Goal: Transaction & Acquisition: Purchase product/service

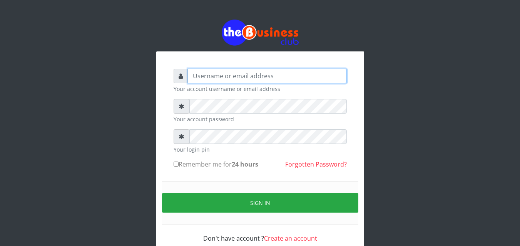
type input "omodaraoluwabukola7@gmail.com"
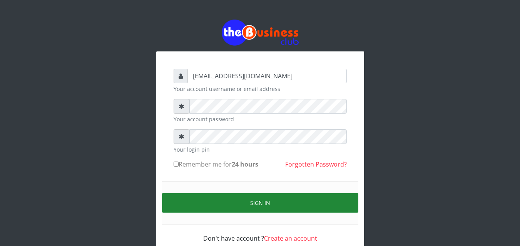
click at [244, 200] on button "Sign in" at bounding box center [260, 203] width 196 height 20
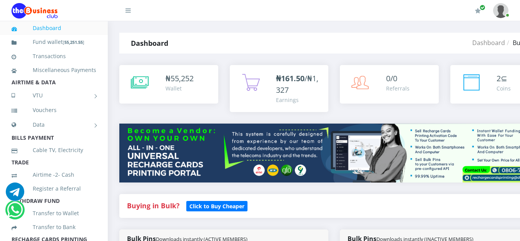
scroll to position [210, 0]
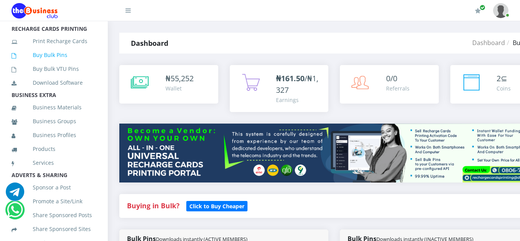
click at [49, 64] on link "Buy Bulk Pins" at bounding box center [54, 55] width 85 height 18
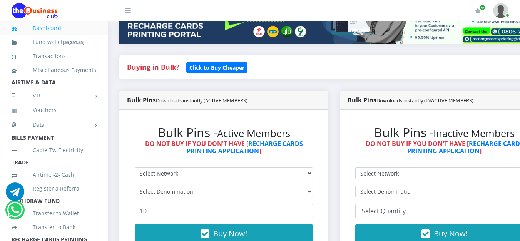
scroll to position [154, 0]
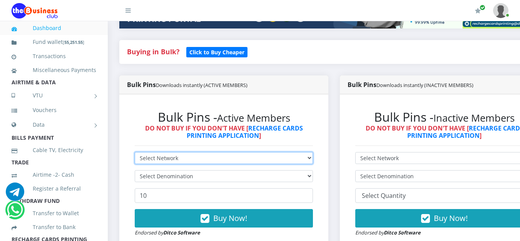
click at [313, 161] on select "Select Network MTN Globacom 9Mobile Airtel" at bounding box center [224, 158] width 178 height 12
select select "Glo"
click at [135, 153] on select "Select Network MTN Globacom 9Mobile Airtel" at bounding box center [224, 158] width 178 height 12
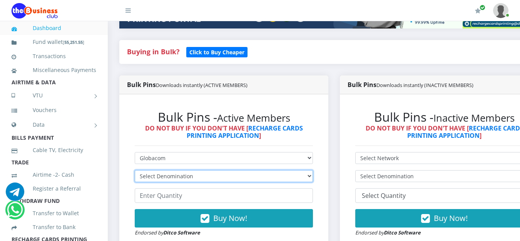
click at [313, 179] on select "Select Denomination Glo NGN100 - ₦96.55 Glo NGN200 - ₦193.10 Glo NGN500 - ₦482.…" at bounding box center [224, 176] width 178 height 12
select select "482.75-500"
click at [135, 172] on select "Select Denomination Glo NGN100 - ₦96.55 Glo NGN200 - ₦193.10 Glo NGN500 - ₦482.…" at bounding box center [224, 176] width 178 height 12
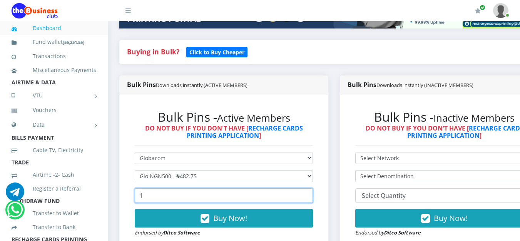
click at [312, 197] on input "1" at bounding box center [224, 195] width 178 height 15
click at [312, 197] on input "2" at bounding box center [224, 195] width 178 height 15
click at [312, 197] on input "3" at bounding box center [224, 195] width 178 height 15
click at [312, 197] on input "4" at bounding box center [224, 195] width 178 height 15
click at [312, 197] on input "5" at bounding box center [224, 195] width 178 height 15
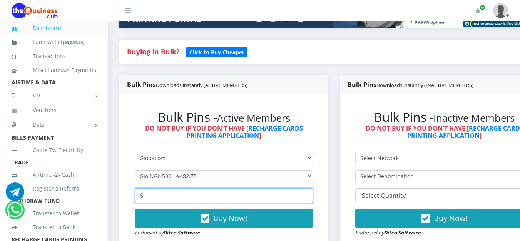
click at [312, 197] on input "6" at bounding box center [224, 195] width 178 height 15
click at [312, 197] on input "7" at bounding box center [224, 195] width 178 height 15
click at [312, 197] on input "8" at bounding box center [224, 195] width 178 height 15
click at [312, 197] on input "9" at bounding box center [224, 195] width 178 height 15
click at [312, 197] on input "10" at bounding box center [224, 195] width 178 height 15
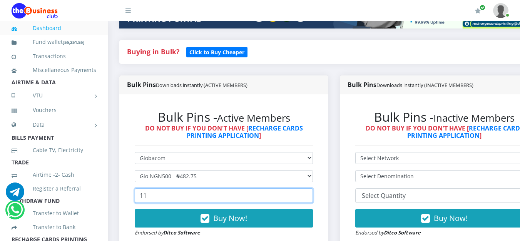
click at [312, 197] on input "11" at bounding box center [224, 195] width 178 height 15
click at [310, 195] on input "12" at bounding box center [224, 195] width 178 height 15
click at [310, 195] on input "13" at bounding box center [224, 195] width 178 height 15
click at [310, 195] on input "14" at bounding box center [224, 195] width 178 height 15
click at [310, 195] on input "15" at bounding box center [224, 195] width 178 height 15
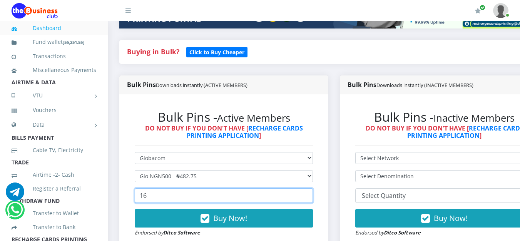
click at [310, 195] on input "16" at bounding box center [224, 195] width 178 height 15
click at [310, 195] on input "17" at bounding box center [224, 195] width 178 height 15
click at [310, 195] on input "18" at bounding box center [224, 195] width 178 height 15
click at [310, 195] on input "19" at bounding box center [224, 195] width 178 height 15
click at [310, 195] on input "20" at bounding box center [224, 195] width 178 height 15
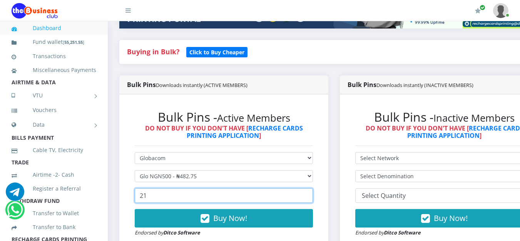
click at [310, 195] on input "21" at bounding box center [224, 195] width 178 height 15
click at [310, 195] on input "22" at bounding box center [224, 195] width 178 height 15
click at [311, 199] on input "21" at bounding box center [224, 195] width 178 height 15
type input "20"
click at [311, 199] on input "20" at bounding box center [224, 195] width 178 height 15
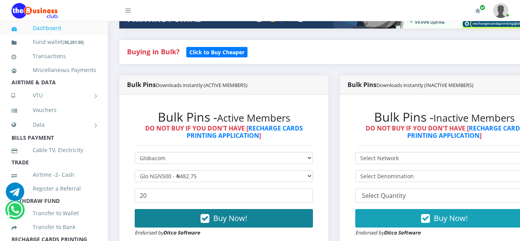
click at [291, 219] on button "Buy Now!" at bounding box center [224, 218] width 178 height 18
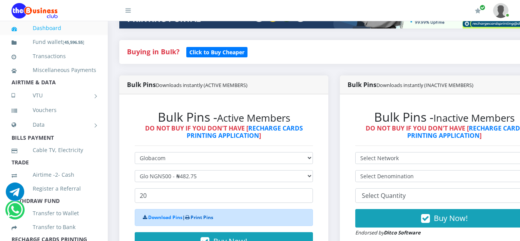
click at [200, 220] on link "Print Pins" at bounding box center [201, 217] width 23 height 7
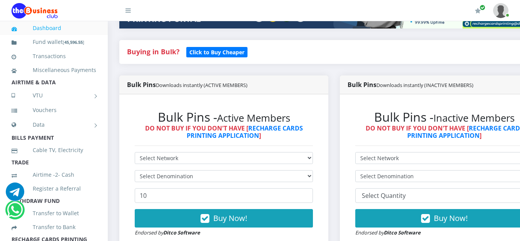
scroll to position [210, 0]
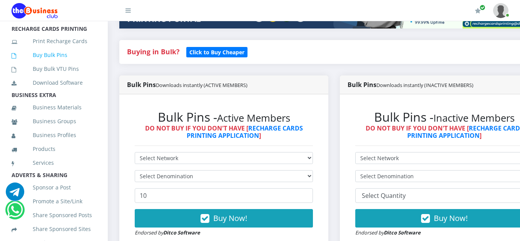
click at [55, 63] on link "Buy Bulk Pins" at bounding box center [54, 55] width 85 height 18
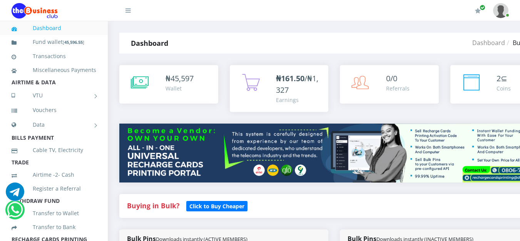
scroll to position [210, 0]
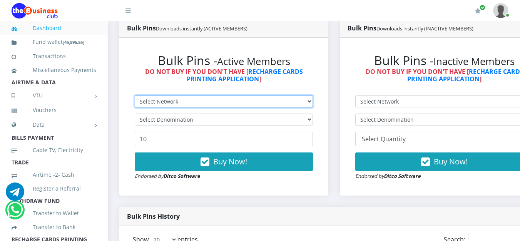
click at [313, 104] on select "Select Network MTN Globacom 9Mobile Airtel" at bounding box center [224, 101] width 178 height 12
select select "MTN"
click at [135, 97] on select "Select Network MTN Globacom 9Mobile Airtel" at bounding box center [224, 101] width 178 height 12
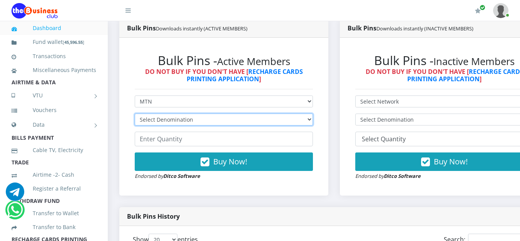
click at [305, 120] on select "Select Denomination MTN NGN100 - ₦96.99 MTN NGN200 - ₦193.98 MTN NGN400 - ₦387.…" at bounding box center [224, 119] width 178 height 12
select select "484.95-500"
click at [135, 115] on select "Select Denomination MTN NGN100 - ₦96.99 MTN NGN200 - ₦193.98 MTN NGN400 - ₦387.…" at bounding box center [224, 119] width 178 height 12
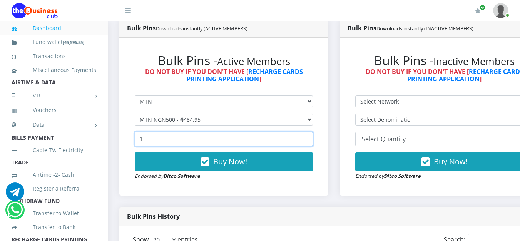
click at [310, 137] on input "1" at bounding box center [224, 139] width 178 height 15
click at [310, 137] on input "2" at bounding box center [224, 139] width 178 height 15
click at [310, 137] on input "3" at bounding box center [224, 139] width 178 height 15
click at [310, 137] on input "4" at bounding box center [224, 139] width 178 height 15
click at [310, 137] on input "5" at bounding box center [224, 139] width 178 height 15
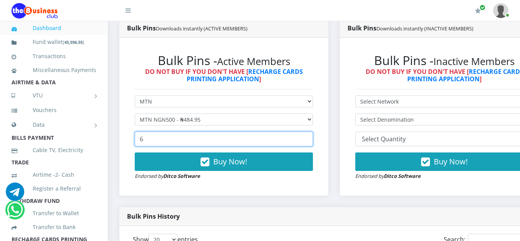
click at [310, 137] on input "6" at bounding box center [224, 139] width 178 height 15
click at [310, 137] on input "7" at bounding box center [224, 139] width 178 height 15
click at [310, 137] on input "8" at bounding box center [224, 139] width 178 height 15
click at [310, 137] on input "9" at bounding box center [224, 139] width 178 height 15
click at [310, 137] on input "10" at bounding box center [224, 139] width 178 height 15
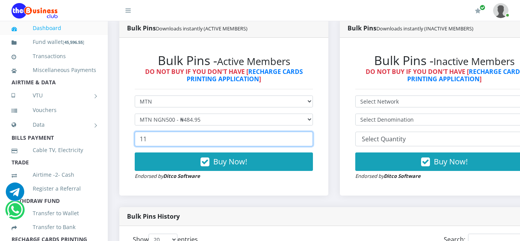
click at [310, 137] on input "11" at bounding box center [224, 139] width 178 height 15
click at [310, 137] on input "12" at bounding box center [224, 139] width 178 height 15
click at [310, 137] on input "13" at bounding box center [224, 139] width 178 height 15
click at [310, 137] on input "14" at bounding box center [224, 139] width 178 height 15
click at [310, 137] on input "15" at bounding box center [224, 139] width 178 height 15
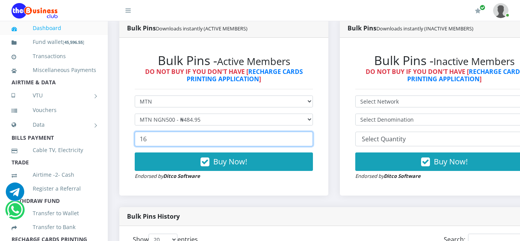
click at [310, 137] on input "16" at bounding box center [224, 139] width 178 height 15
click at [310, 137] on input "17" at bounding box center [224, 139] width 178 height 15
click at [310, 137] on input "18" at bounding box center [224, 139] width 178 height 15
click at [310, 137] on input "19" at bounding box center [224, 139] width 178 height 15
click at [310, 137] on input "20" at bounding box center [224, 139] width 178 height 15
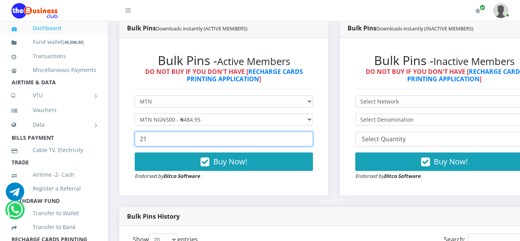
click at [310, 137] on input "21" at bounding box center [224, 139] width 178 height 15
click at [310, 137] on input "22" at bounding box center [224, 139] width 178 height 15
click at [310, 137] on input "23" at bounding box center [224, 139] width 178 height 15
click at [310, 137] on input "24" at bounding box center [224, 139] width 178 height 15
click at [310, 137] on input "25" at bounding box center [224, 139] width 178 height 15
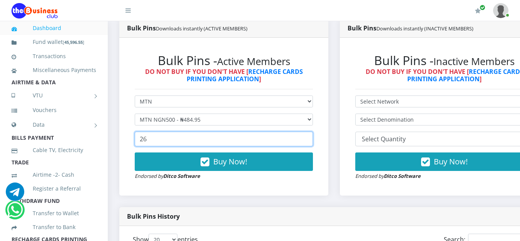
click at [310, 137] on input "26" at bounding box center [224, 139] width 178 height 15
click at [310, 137] on input "27" at bounding box center [224, 139] width 178 height 15
click at [310, 137] on input "28" at bounding box center [224, 139] width 178 height 15
click at [310, 137] on input "29" at bounding box center [224, 139] width 178 height 15
click at [310, 137] on input "30" at bounding box center [224, 139] width 178 height 15
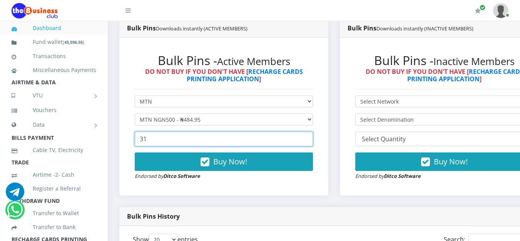
click at [310, 137] on input "31" at bounding box center [224, 139] width 178 height 15
click at [310, 137] on input "32" at bounding box center [224, 139] width 178 height 15
click at [310, 137] on input "33" at bounding box center [224, 139] width 178 height 15
click at [310, 137] on input "34" at bounding box center [224, 139] width 178 height 15
click at [310, 137] on input "35" at bounding box center [224, 139] width 178 height 15
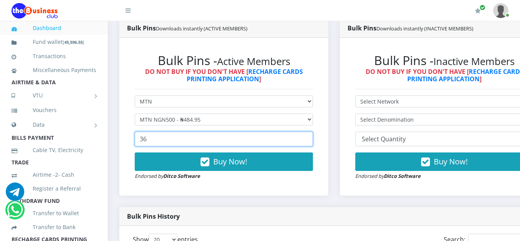
click at [310, 137] on input "36" at bounding box center [224, 139] width 178 height 15
click at [310, 137] on input "37" at bounding box center [224, 139] width 178 height 15
click at [310, 137] on input "38" at bounding box center [224, 139] width 178 height 15
click at [310, 137] on input "39" at bounding box center [224, 139] width 178 height 15
type input "40"
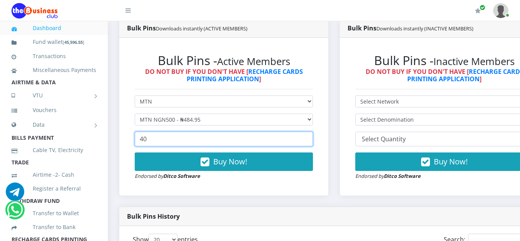
click at [310, 137] on input "40" at bounding box center [224, 139] width 178 height 15
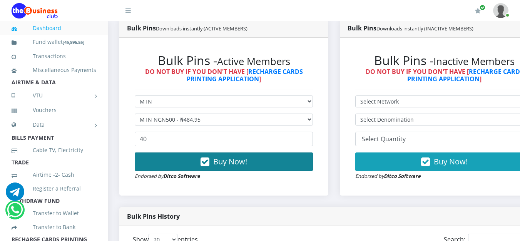
click at [267, 167] on button "Buy Now!" at bounding box center [224, 161] width 178 height 18
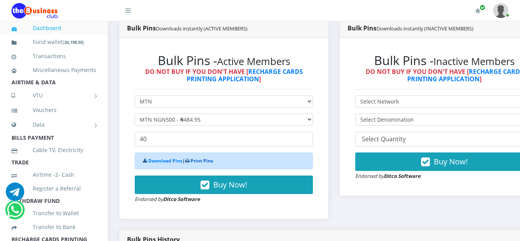
click at [206, 163] on link "Print Pins" at bounding box center [201, 160] width 23 height 7
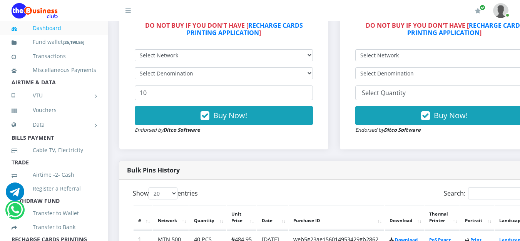
scroll to position [467, 0]
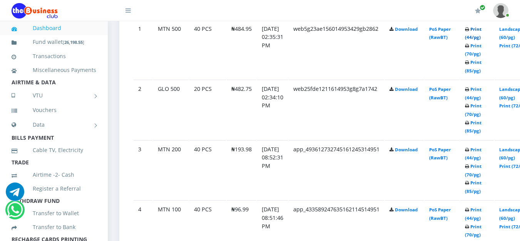
click at [481, 31] on link "Print (44/pg)" at bounding box center [473, 33] width 17 height 14
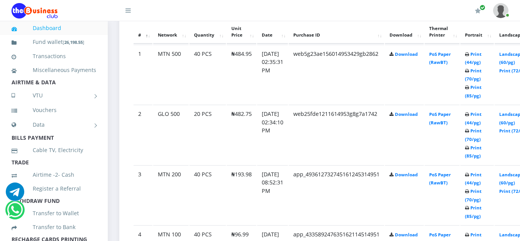
scroll to position [467, 0]
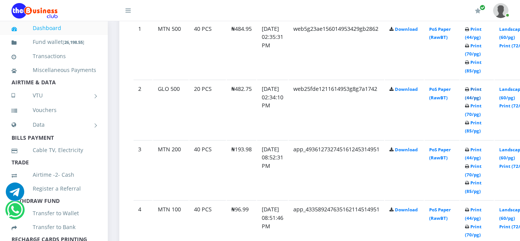
click at [481, 92] on link "Print (44/pg)" at bounding box center [473, 93] width 17 height 14
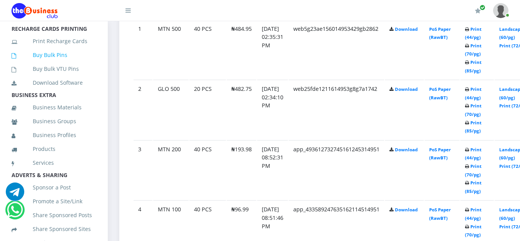
click at [53, 64] on link "Buy Bulk Pins" at bounding box center [54, 55] width 85 height 18
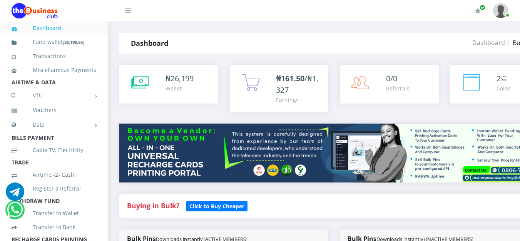
scroll to position [210, 0]
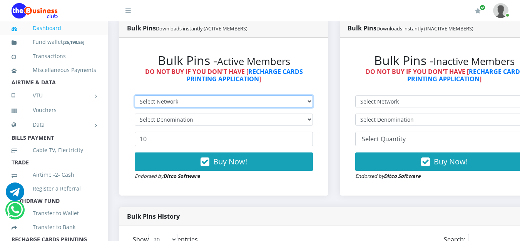
click at [311, 105] on select "Select Network MTN Globacom 9Mobile Airtel" at bounding box center [224, 101] width 178 height 12
select select "MTN"
click at [135, 97] on select "Select Network MTN Globacom 9Mobile Airtel" at bounding box center [224, 101] width 178 height 12
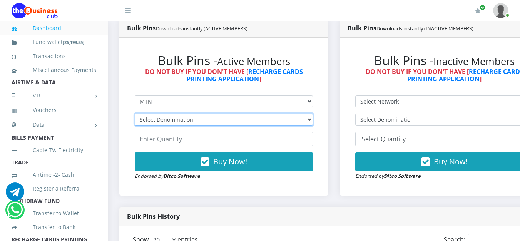
click at [307, 123] on select "Select Denomination MTN NGN100 - ₦96.99 MTN NGN200 - ₦193.98 MTN NGN400 - ₦387.…" at bounding box center [224, 119] width 178 height 12
select select "969.9-1000"
click at [135, 115] on select "Select Denomination MTN NGN100 - ₦96.99 MTN NGN200 - ₦193.98 MTN NGN400 - ₦387.…" at bounding box center [224, 119] width 178 height 12
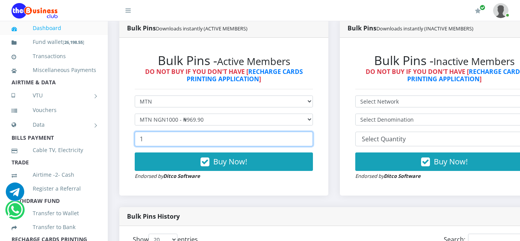
click at [313, 140] on input "1" at bounding box center [224, 139] width 178 height 15
click at [313, 140] on input "2" at bounding box center [224, 139] width 178 height 15
click at [313, 140] on input "3" at bounding box center [224, 139] width 178 height 15
click at [313, 140] on input "4" at bounding box center [224, 139] width 178 height 15
click at [313, 140] on input "5" at bounding box center [224, 139] width 178 height 15
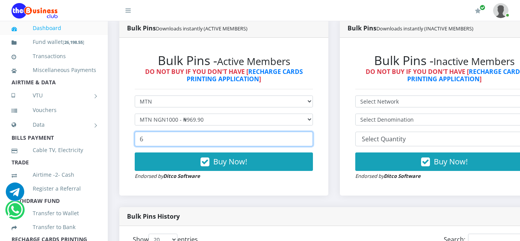
click at [313, 140] on input "6" at bounding box center [224, 139] width 178 height 15
click at [313, 140] on input "7" at bounding box center [224, 139] width 178 height 15
click at [313, 140] on input "8" at bounding box center [224, 139] width 178 height 15
click at [313, 140] on input "9" at bounding box center [224, 139] width 178 height 15
click at [313, 140] on input "10" at bounding box center [224, 139] width 178 height 15
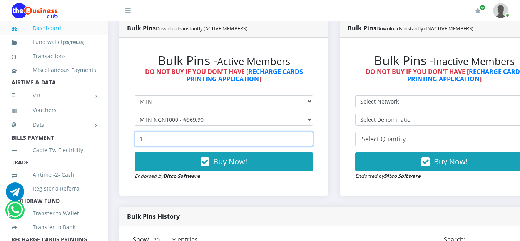
click at [313, 140] on input "11" at bounding box center [224, 139] width 178 height 15
type input "10"
click at [309, 144] on input "10" at bounding box center [224, 139] width 178 height 15
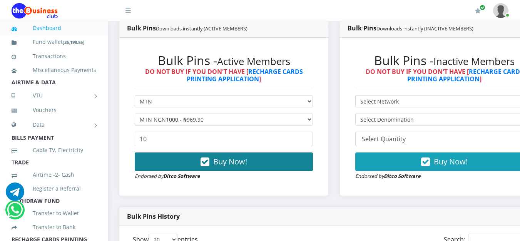
click at [276, 162] on button "Buy Now!" at bounding box center [224, 161] width 178 height 18
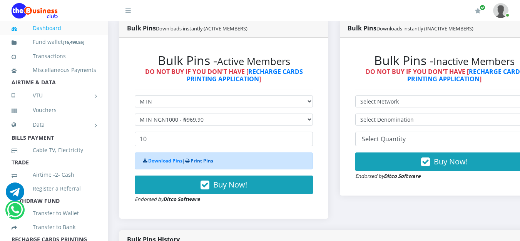
click at [201, 162] on link "Print Pins" at bounding box center [201, 160] width 23 height 7
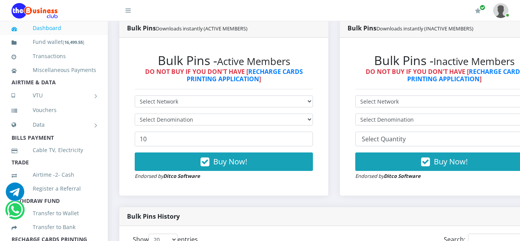
scroll to position [421, 0]
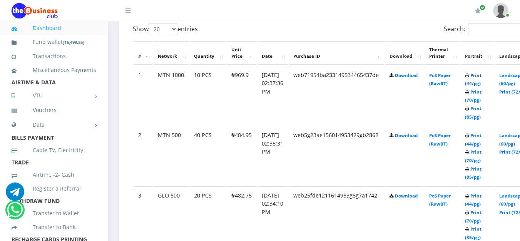
click at [481, 75] on link "Print (44/pg)" at bounding box center [473, 79] width 17 height 14
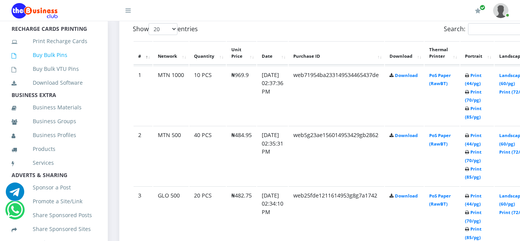
click at [57, 61] on link "Buy Bulk Pins" at bounding box center [54, 55] width 85 height 18
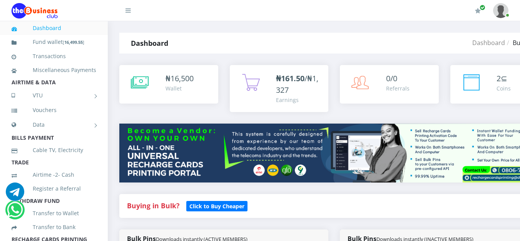
scroll to position [210, 0]
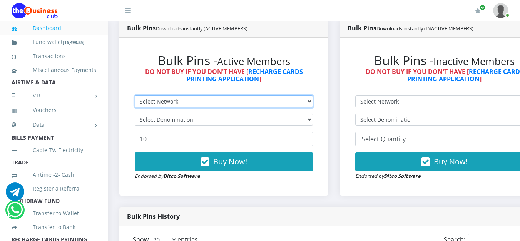
click at [313, 102] on select "Select Network MTN Globacom 9Mobile Airtel" at bounding box center [224, 101] width 178 height 12
select select "MTN"
click at [135, 97] on select "Select Network MTN Globacom 9Mobile Airtel" at bounding box center [224, 101] width 178 height 12
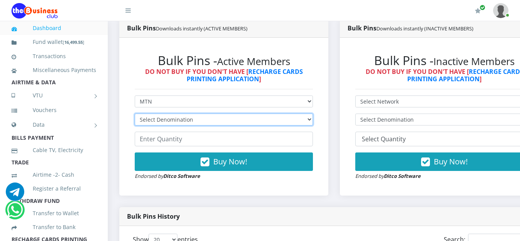
click at [313, 119] on select "Select Denomination MTN NGN100 - ₦96.99 MTN NGN200 - ₦193.98 MTN NGN400 - ₦387.…" at bounding box center [224, 119] width 178 height 12
select select "96.99-100"
click at [135, 115] on select "Select Denomination MTN NGN100 - ₦96.99 MTN NGN200 - ₦193.98 MTN NGN400 - ₦387.…" at bounding box center [224, 119] width 178 height 12
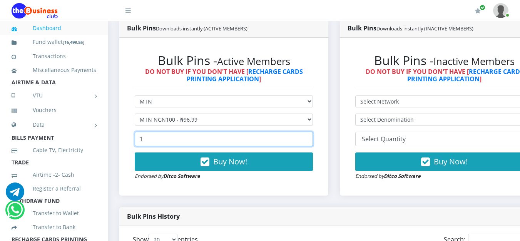
click at [310, 138] on input "1" at bounding box center [224, 139] width 178 height 15
click at [310, 138] on input "2" at bounding box center [224, 139] width 178 height 15
click at [310, 138] on input "26" at bounding box center [224, 139] width 178 height 15
click at [310, 138] on input "27" at bounding box center [224, 139] width 178 height 15
click at [310, 138] on input "28" at bounding box center [224, 139] width 178 height 15
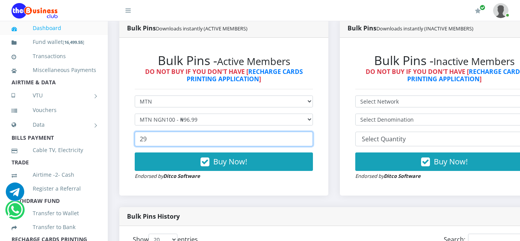
click at [310, 138] on input "29" at bounding box center [224, 139] width 178 height 15
click at [310, 138] on input "30" at bounding box center [224, 139] width 178 height 15
click at [310, 138] on input "31" at bounding box center [224, 139] width 178 height 15
click at [310, 138] on input "32" at bounding box center [224, 139] width 178 height 15
click at [310, 138] on input "33" at bounding box center [224, 139] width 178 height 15
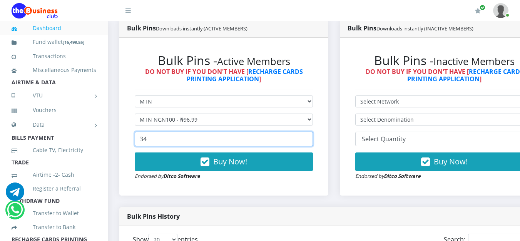
click at [310, 138] on input "34" at bounding box center [224, 139] width 178 height 15
click at [310, 138] on input "35" at bounding box center [224, 139] width 178 height 15
click at [310, 138] on input "36" at bounding box center [224, 139] width 178 height 15
click at [310, 138] on input "37" at bounding box center [224, 139] width 178 height 15
click at [310, 138] on input "38" at bounding box center [224, 139] width 178 height 15
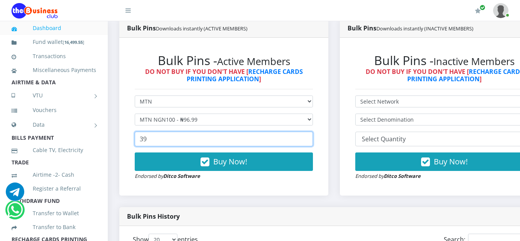
click at [310, 138] on input "39" at bounding box center [224, 139] width 178 height 15
type input "40"
click at [310, 138] on input "40" at bounding box center [224, 139] width 178 height 15
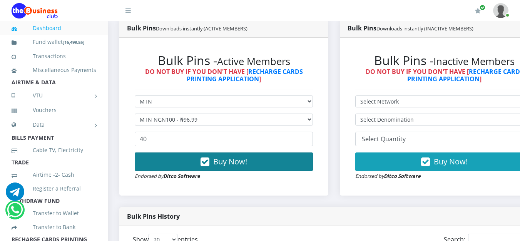
click at [300, 160] on button "Buy Now!" at bounding box center [224, 161] width 178 height 18
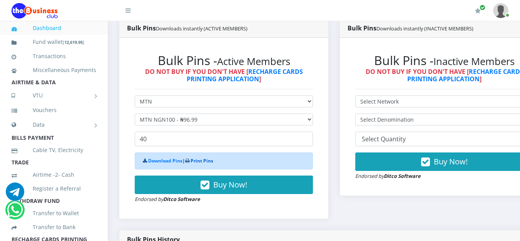
click at [213, 163] on link "Print Pins" at bounding box center [201, 160] width 23 height 7
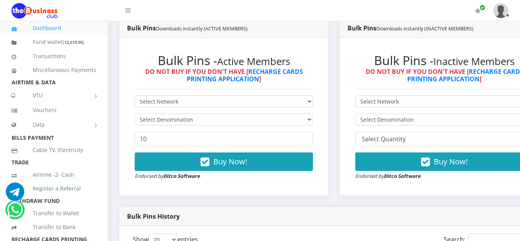
scroll to position [210, 0]
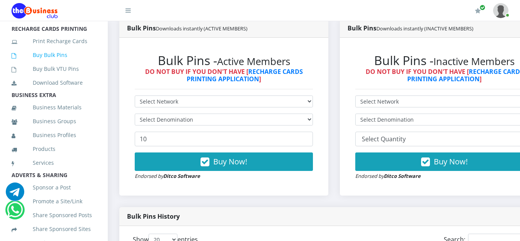
click at [58, 64] on link "Buy Bulk Pins" at bounding box center [54, 55] width 85 height 18
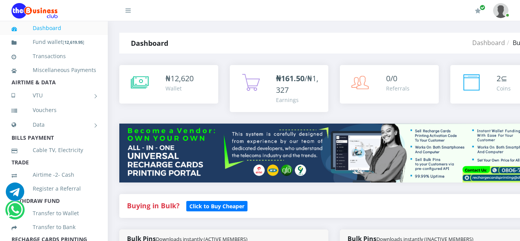
scroll to position [210, 0]
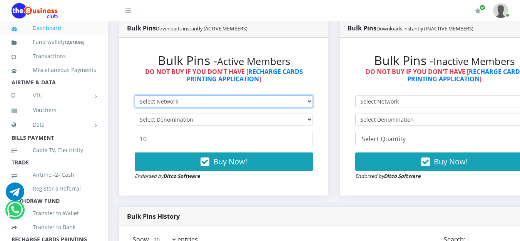
click at [313, 102] on select "Select Network MTN Globacom 9Mobile Airtel" at bounding box center [224, 101] width 178 height 12
select select "MTN"
click at [135, 97] on select "Select Network MTN Globacom 9Mobile Airtel" at bounding box center [224, 101] width 178 height 12
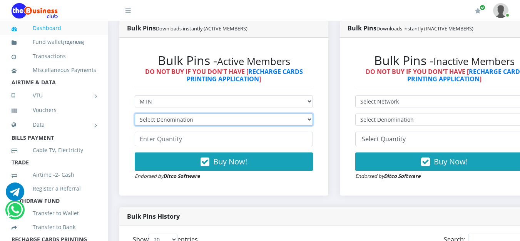
click at [307, 118] on select "Select Denomination MTN NGN100 - ₦96.99 MTN NGN200 - ₦193.98 MTN NGN400 - ₦387.…" at bounding box center [224, 119] width 178 height 12
select select "96.99-100"
click at [135, 115] on select "Select Denomination MTN NGN100 - ₦96.99 MTN NGN200 - ₦193.98 MTN NGN400 - ₦387.…" at bounding box center [224, 119] width 178 height 12
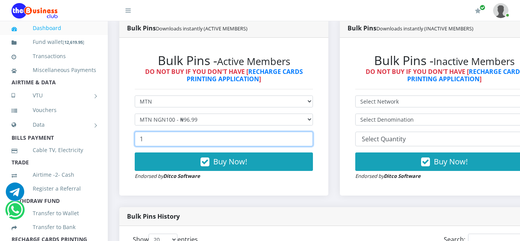
click at [312, 140] on input "1" at bounding box center [224, 139] width 178 height 15
click at [312, 140] on input "2" at bounding box center [224, 139] width 178 height 15
click at [312, 140] on input "3" at bounding box center [224, 139] width 178 height 15
click at [312, 140] on input "4" at bounding box center [224, 139] width 178 height 15
click at [311, 140] on input "28" at bounding box center [224, 139] width 178 height 15
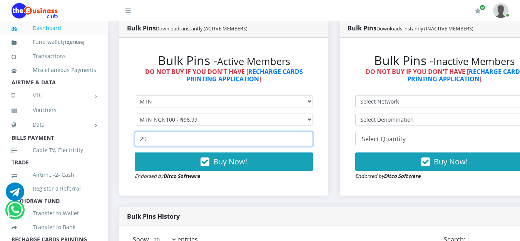
click at [311, 140] on input "29" at bounding box center [224, 139] width 178 height 15
click at [311, 140] on input "30" at bounding box center [224, 139] width 178 height 15
drag, startPoint x: 311, startPoint y: 140, endPoint x: 155, endPoint y: 261, distance: 198.1
click at [155, 146] on input "31" at bounding box center [224, 139] width 178 height 15
click at [312, 138] on input "32" at bounding box center [224, 139] width 178 height 15
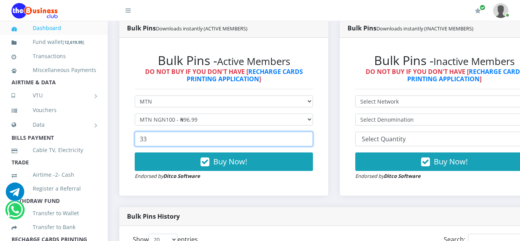
click at [312, 138] on input "33" at bounding box center [224, 139] width 178 height 15
click at [312, 138] on input "34" at bounding box center [224, 139] width 178 height 15
click at [312, 138] on input "35" at bounding box center [224, 139] width 178 height 15
click at [312, 138] on input "36" at bounding box center [224, 139] width 178 height 15
click at [312, 138] on input "37" at bounding box center [224, 139] width 178 height 15
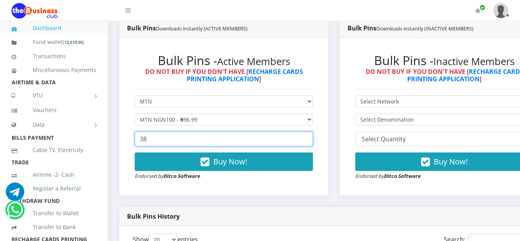
click at [312, 138] on input "38" at bounding box center [224, 139] width 178 height 15
click at [312, 138] on input "39" at bounding box center [224, 139] width 178 height 15
type input "40"
click at [312, 138] on input "40" at bounding box center [224, 139] width 178 height 15
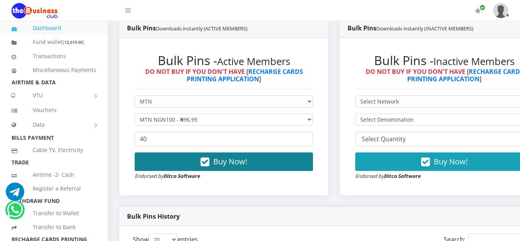
click at [281, 158] on button "Buy Now!" at bounding box center [224, 161] width 178 height 18
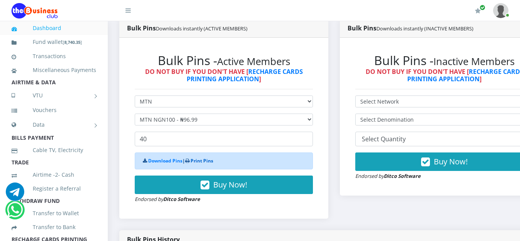
click at [205, 161] on link "Print Pins" at bounding box center [201, 160] width 23 height 7
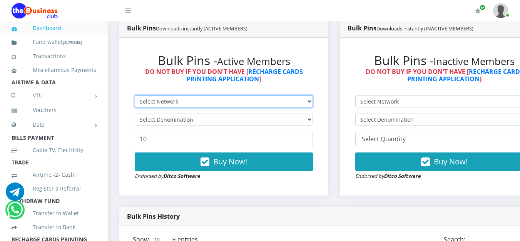
click at [298, 105] on select "Select Network MTN Globacom 9Mobile Airtel" at bounding box center [224, 101] width 178 height 12
select select "Airtel"
click at [135, 97] on select "Select Network MTN Globacom 9Mobile Airtel" at bounding box center [224, 101] width 178 height 12
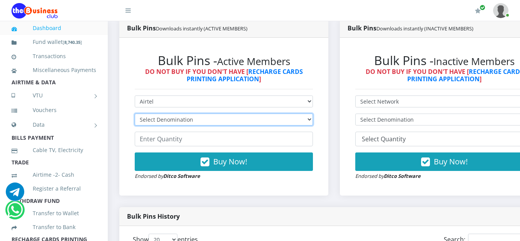
click at [313, 120] on select "Select Denomination Airtel NGN100 - ₦96.38 Airtel NGN200 - ₦192.76 Airtel NGN50…" at bounding box center [224, 119] width 178 height 12
select select "481.9-500"
click at [135, 115] on select "Select Denomination Airtel NGN100 - ₦96.38 Airtel NGN200 - ₦192.76 Airtel NGN50…" at bounding box center [224, 119] width 178 height 12
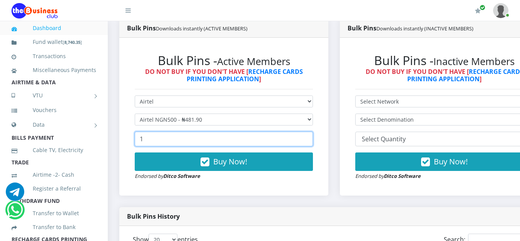
click at [312, 138] on input "1" at bounding box center [224, 139] width 178 height 15
click at [312, 138] on input "2" at bounding box center [224, 139] width 178 height 15
click at [312, 138] on input "3" at bounding box center [224, 139] width 178 height 15
click at [312, 138] on input "4" at bounding box center [224, 139] width 178 height 15
click at [312, 138] on input "5" at bounding box center [224, 139] width 178 height 15
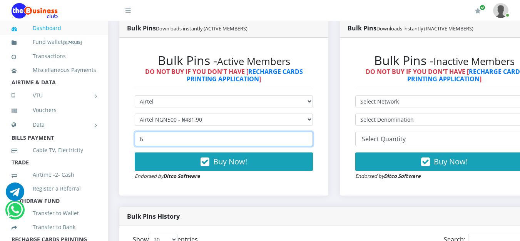
click at [312, 138] on input "6" at bounding box center [224, 139] width 178 height 15
click at [312, 138] on input "7" at bounding box center [224, 139] width 178 height 15
click at [312, 138] on input "8" at bounding box center [224, 139] width 178 height 15
click at [312, 138] on input "9" at bounding box center [224, 139] width 178 height 15
click at [312, 138] on input "10" at bounding box center [224, 139] width 178 height 15
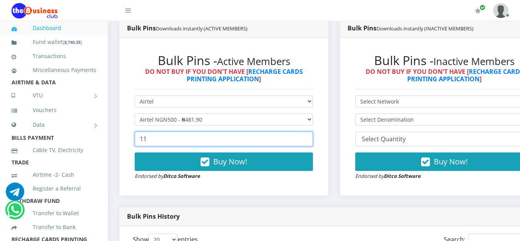
click at [312, 138] on input "11" at bounding box center [224, 139] width 178 height 15
type input "10"
click at [311, 143] on input "10" at bounding box center [224, 139] width 178 height 15
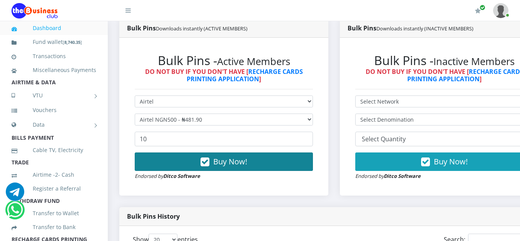
click at [274, 168] on button "Buy Now!" at bounding box center [224, 161] width 178 height 18
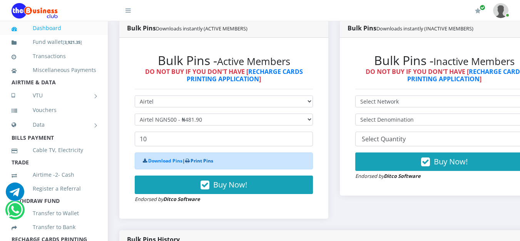
click at [202, 162] on link "Print Pins" at bounding box center [201, 160] width 23 height 7
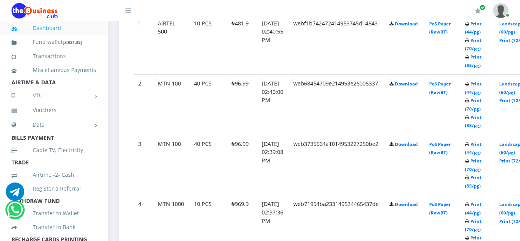
scroll to position [457, 0]
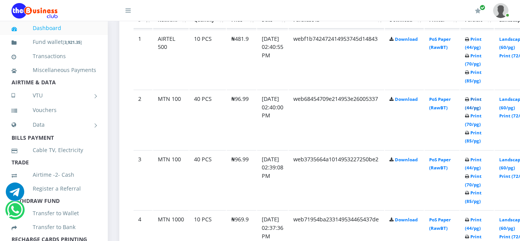
click at [481, 102] on link "Print (44/pg)" at bounding box center [473, 103] width 17 height 14
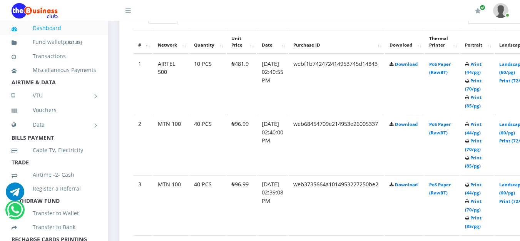
scroll to position [457, 0]
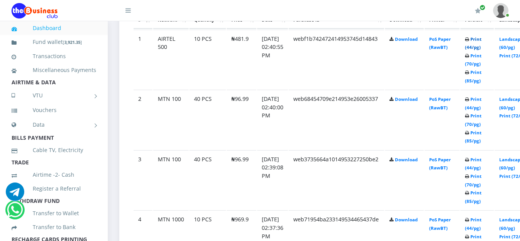
click at [481, 38] on link "Print (44/pg)" at bounding box center [473, 43] width 17 height 14
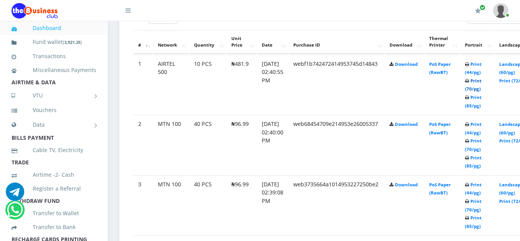
scroll to position [457, 0]
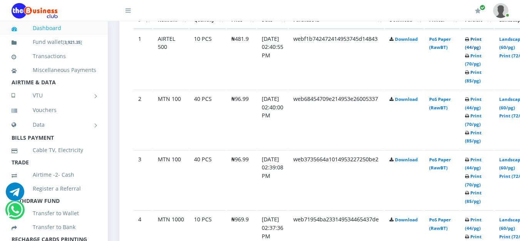
click at [481, 39] on link "Print (44/pg)" at bounding box center [473, 43] width 17 height 14
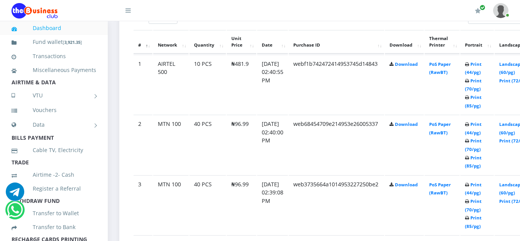
scroll to position [457, 0]
